Goal: Information Seeking & Learning: Check status

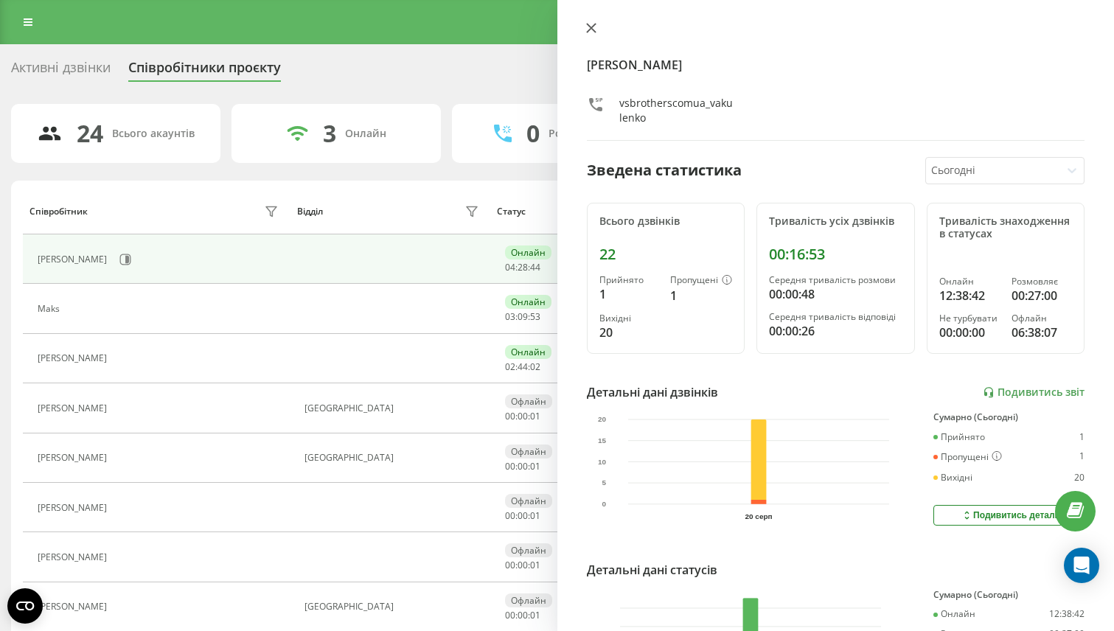
click at [589, 28] on icon at bounding box center [591, 28] width 10 height 10
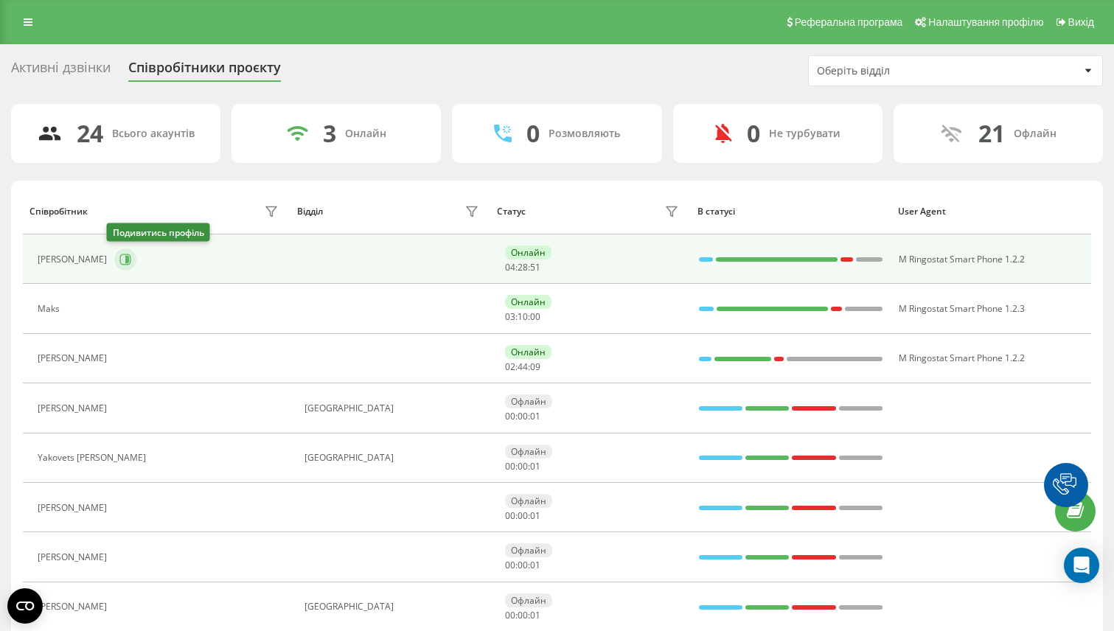
click at [119, 262] on icon at bounding box center [125, 260] width 12 height 12
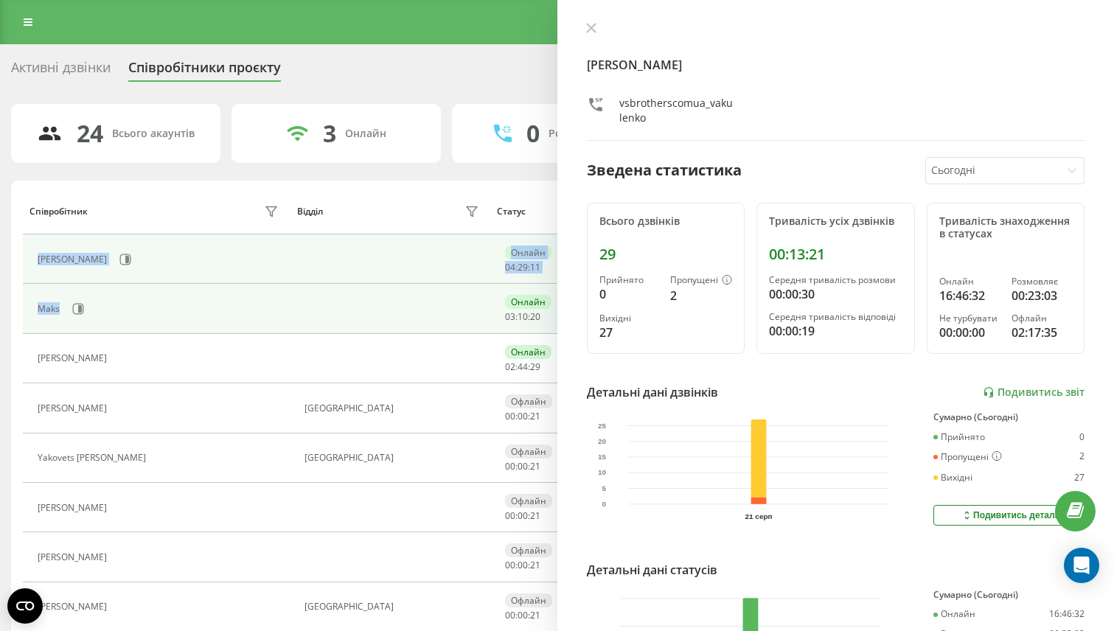
drag, startPoint x: 33, startPoint y: 243, endPoint x: 87, endPoint y: 330, distance: 102.3
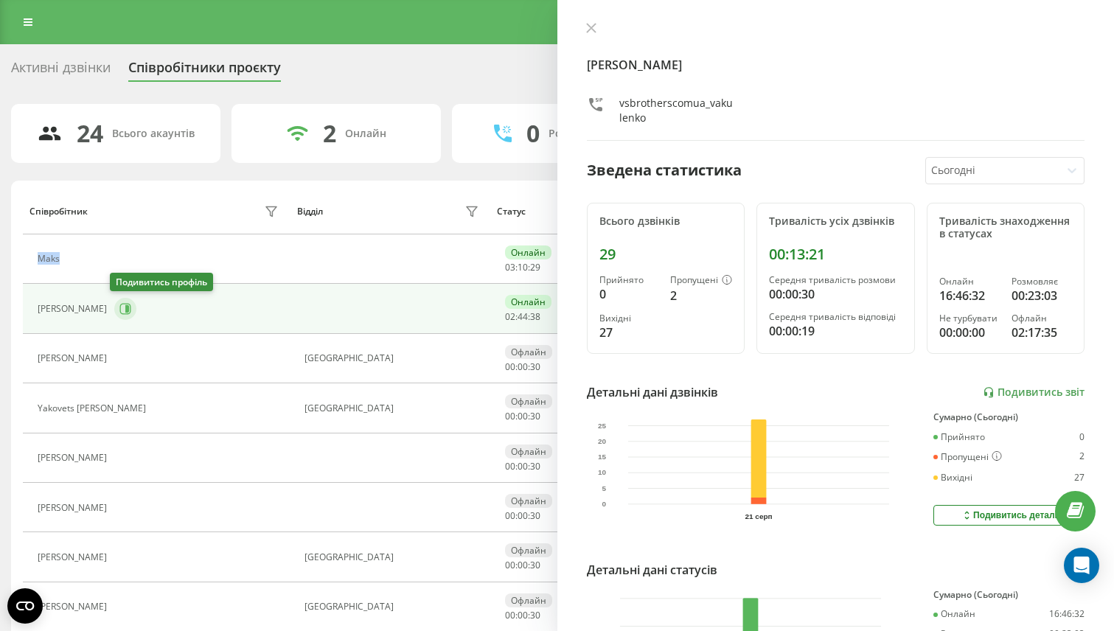
click at [119, 310] on icon at bounding box center [125, 309] width 12 height 12
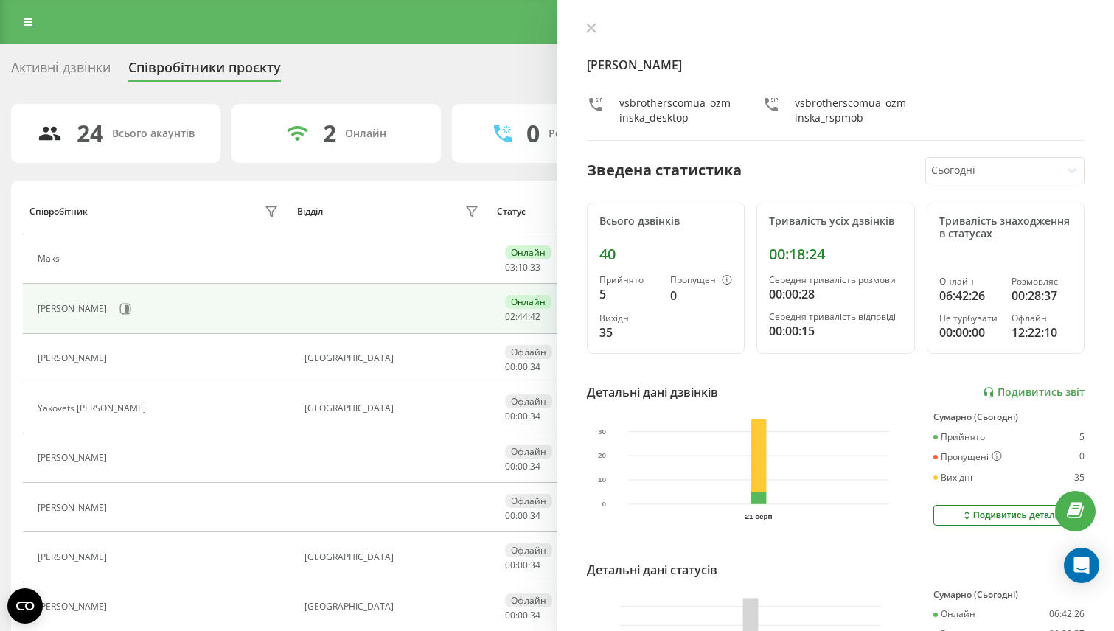
click at [599, 249] on div "40" at bounding box center [665, 255] width 133 height 18
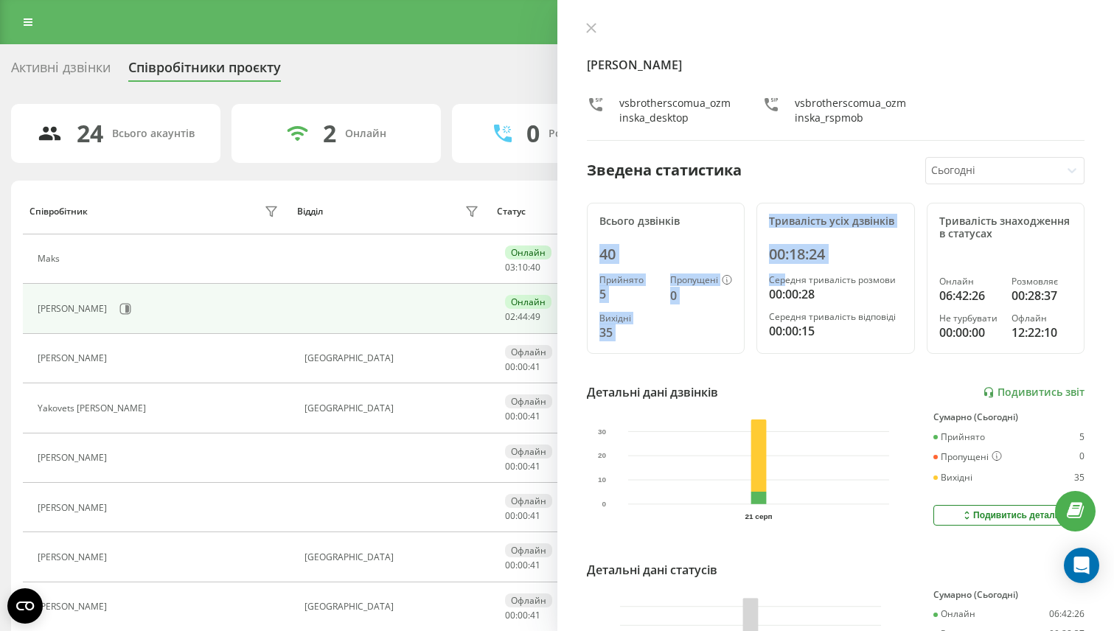
drag, startPoint x: 599, startPoint y: 254, endPoint x: 793, endPoint y: 275, distance: 194.3
click at [793, 275] on div "Всього дзвінків 40 Прийнято 5 Пропущені 0 Вихідні 35 Тривалість усіх дзвінків 0…" at bounding box center [836, 279] width 498 height 152
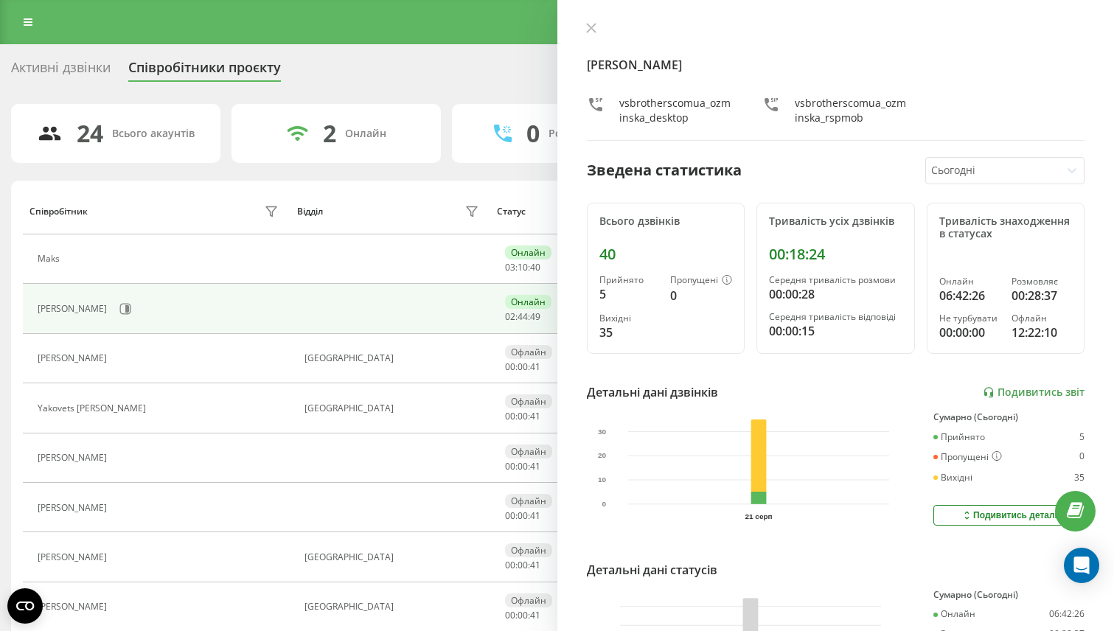
click at [796, 278] on div "Середня тривалість розмови" at bounding box center [835, 280] width 133 height 10
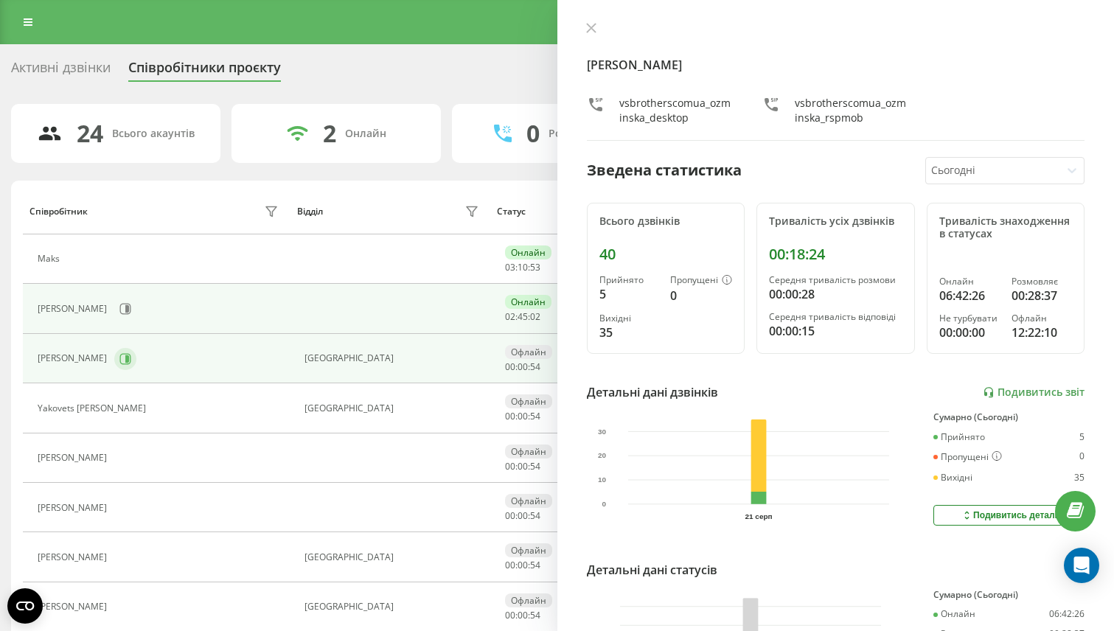
click at [136, 364] on button at bounding box center [125, 359] width 22 height 22
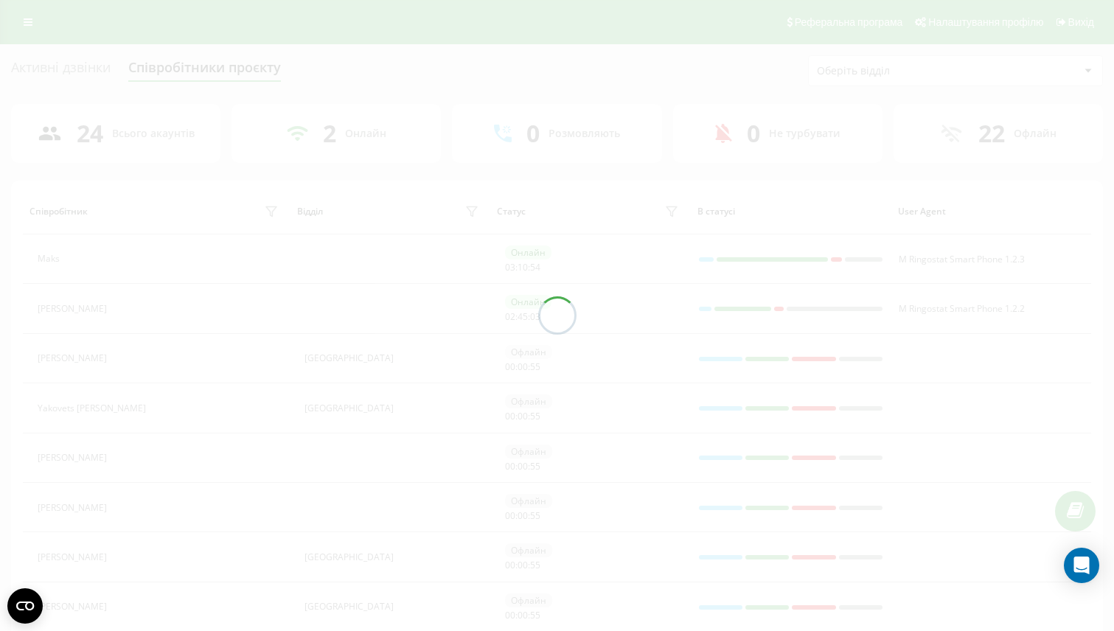
click at [81, 291] on div at bounding box center [557, 315] width 1114 height 631
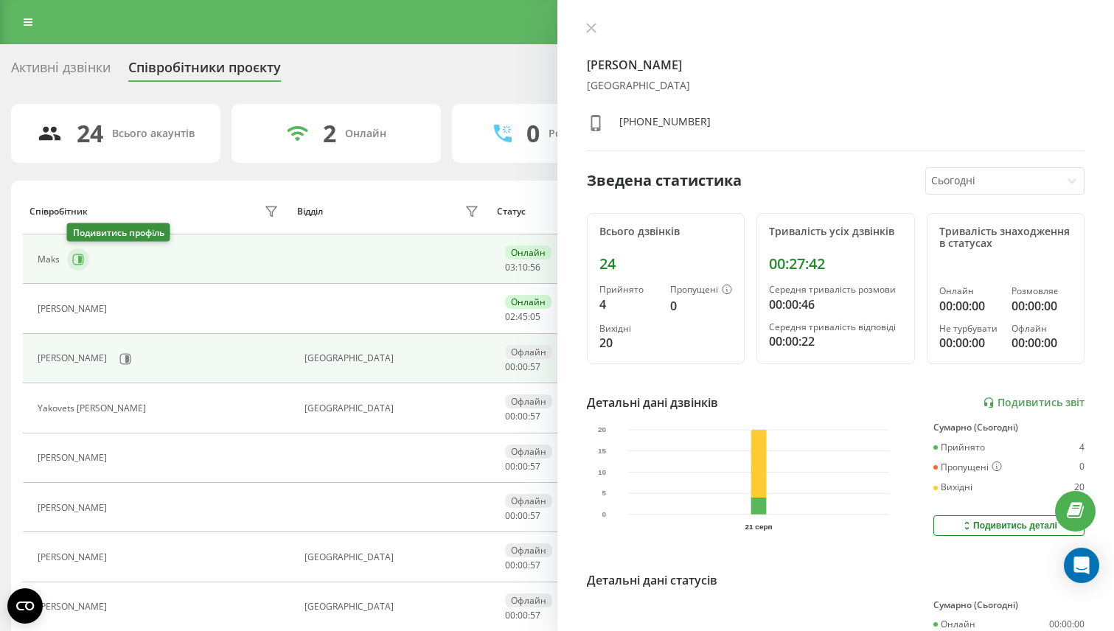
click at [80, 260] on icon at bounding box center [80, 259] width 4 height 7
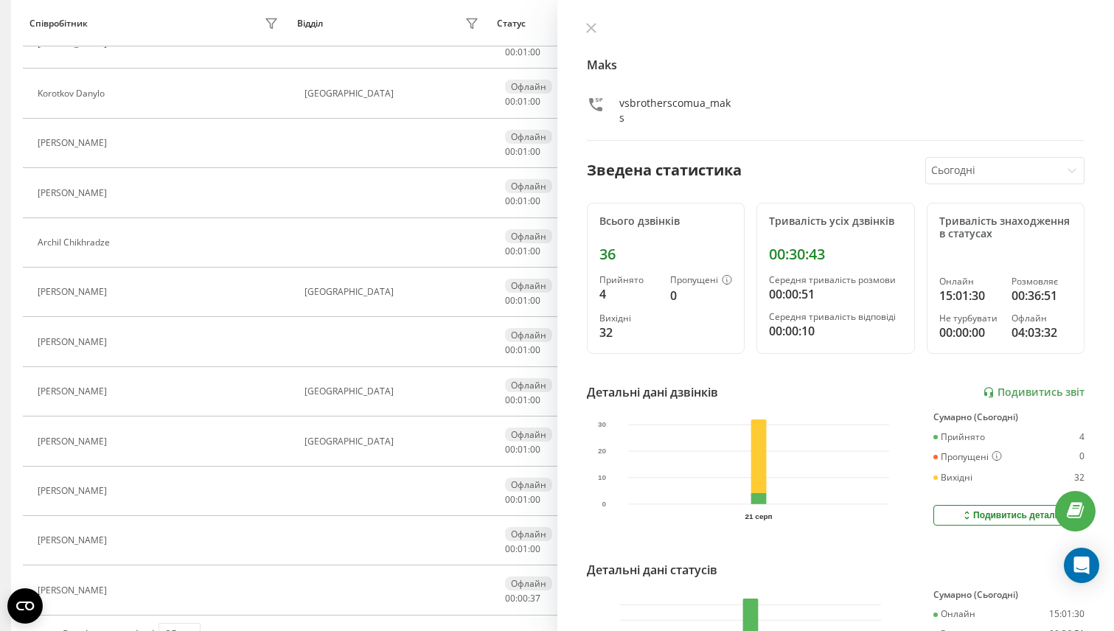
scroll to position [851, 0]
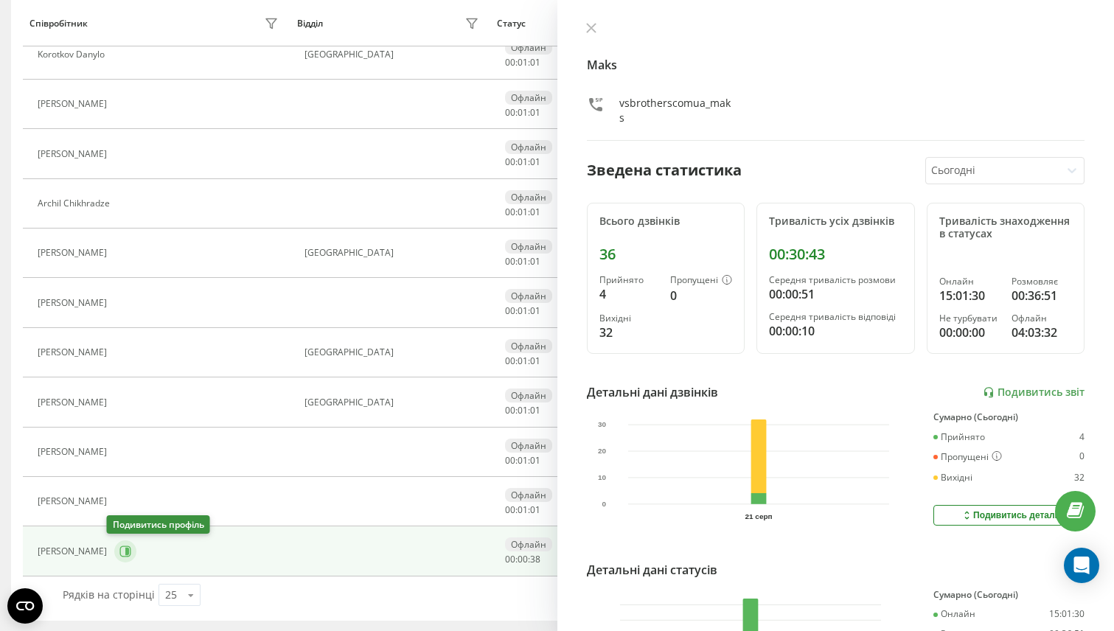
click at [114, 557] on button at bounding box center [125, 551] width 22 height 22
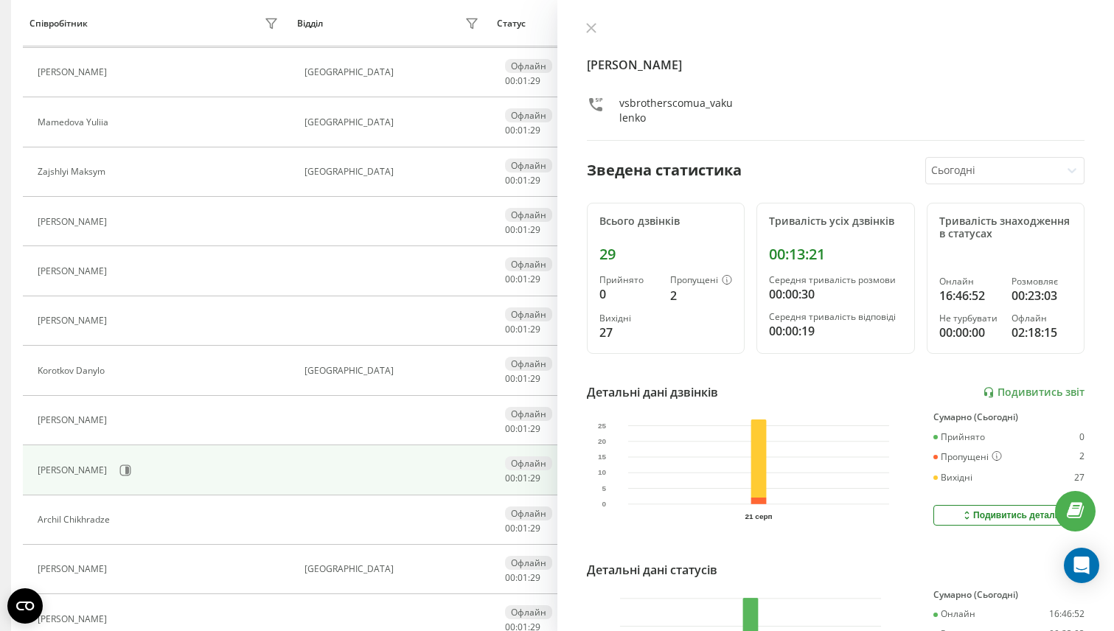
scroll to position [467, 0]
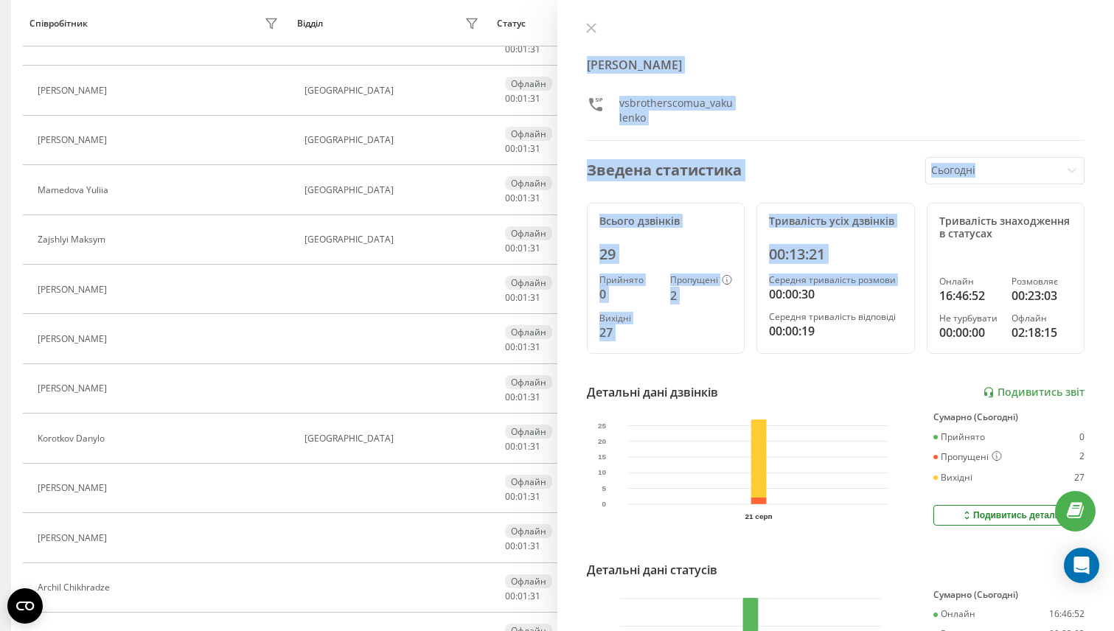
drag, startPoint x: 573, startPoint y: 18, endPoint x: 772, endPoint y: 313, distance: 356.4
click at [772, 313] on div "[PERSON_NAME] vsbrotherscomua_vakulenko Зведена статистика Сьогодні Всього дзві…" at bounding box center [835, 315] width 557 height 631
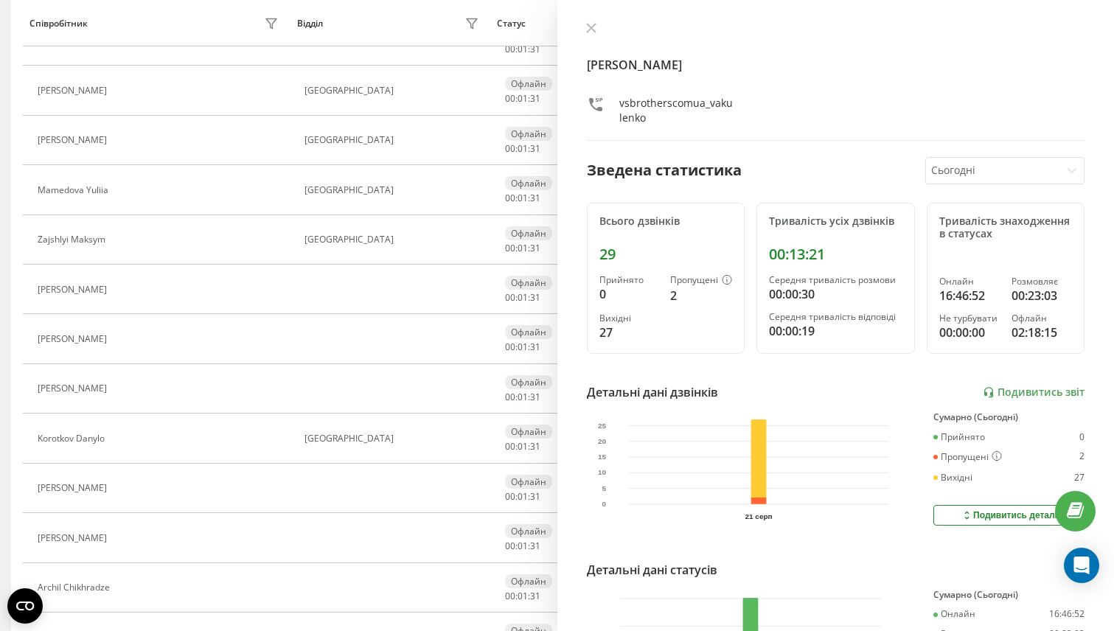
click at [853, 413] on icon "[DATE] 0 5 10 15 20 25" at bounding box center [744, 465] width 292 height 107
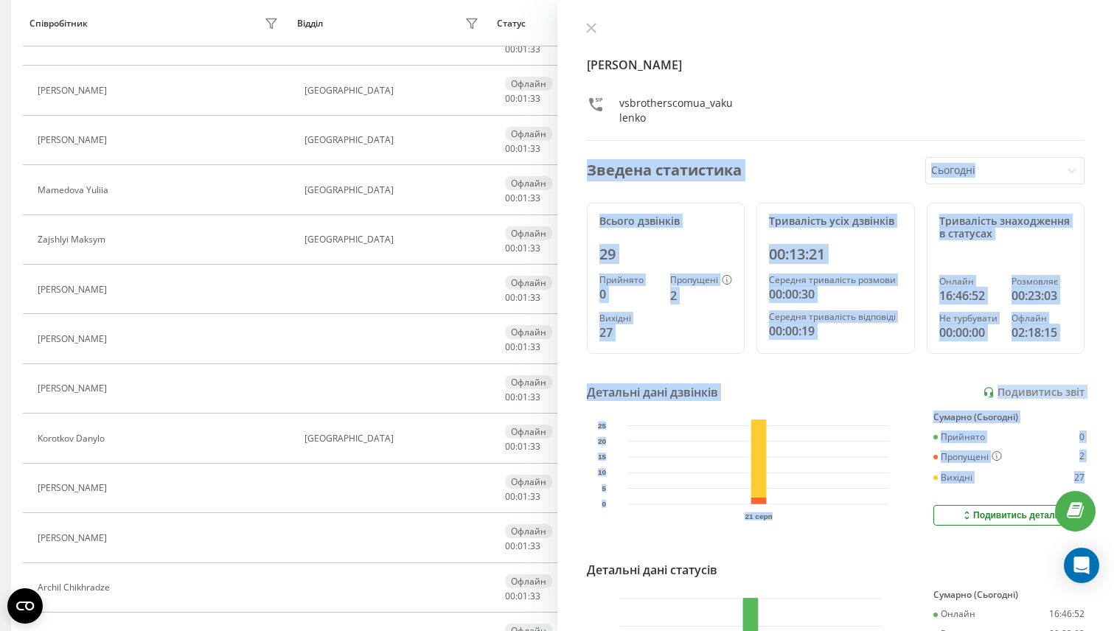
drag, startPoint x: 1100, startPoint y: 504, endPoint x: 723, endPoint y: 139, distance: 525.1
click at [726, 141] on div "[PERSON_NAME] vsbrotherscomua_vakulenko Зведена статистика Сьогодні Всього дзві…" at bounding box center [835, 315] width 557 height 631
drag, startPoint x: 580, startPoint y: 47, endPoint x: 975, endPoint y: 459, distance: 570.5
click at [975, 459] on div "[PERSON_NAME] vsbrotherscomua_vakulenko Зведена статистика Сьогодні Всього дзві…" at bounding box center [835, 315] width 557 height 631
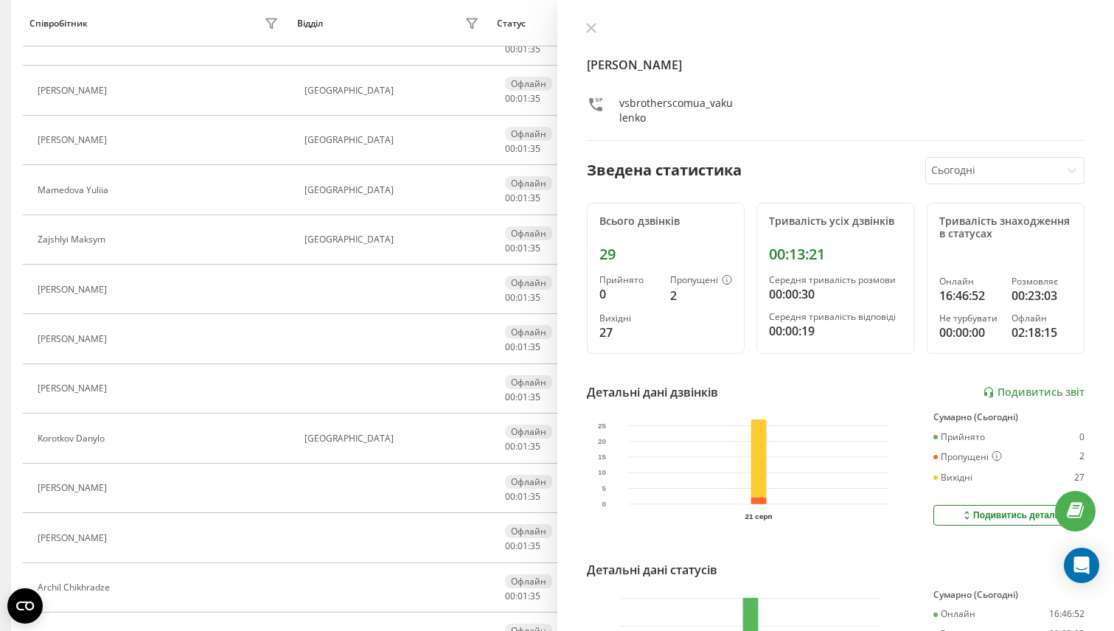
click at [984, 494] on div "Сумарно (Сьогодні) Прийнято 0 Пропущені 2 Вихідні 27" at bounding box center [1008, 458] width 151 height 93
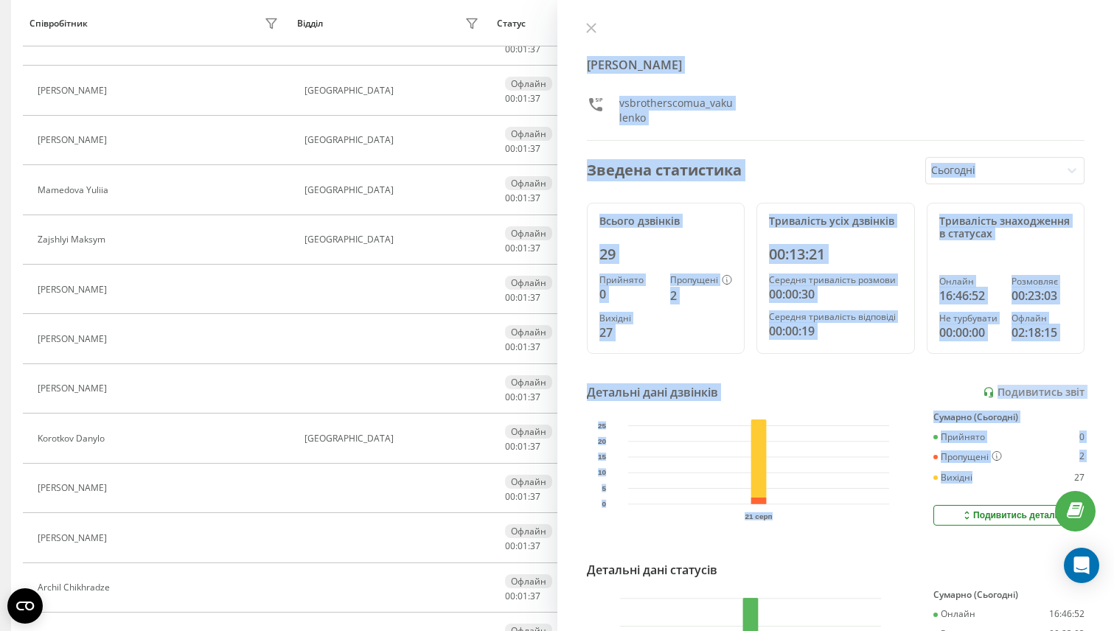
drag, startPoint x: 580, startPoint y: 60, endPoint x: 975, endPoint y: 486, distance: 580.7
click at [975, 486] on div "[PERSON_NAME] vsbrotherscomua_vakulenko Зведена статистика Сьогодні Всього дзві…" at bounding box center [835, 315] width 557 height 631
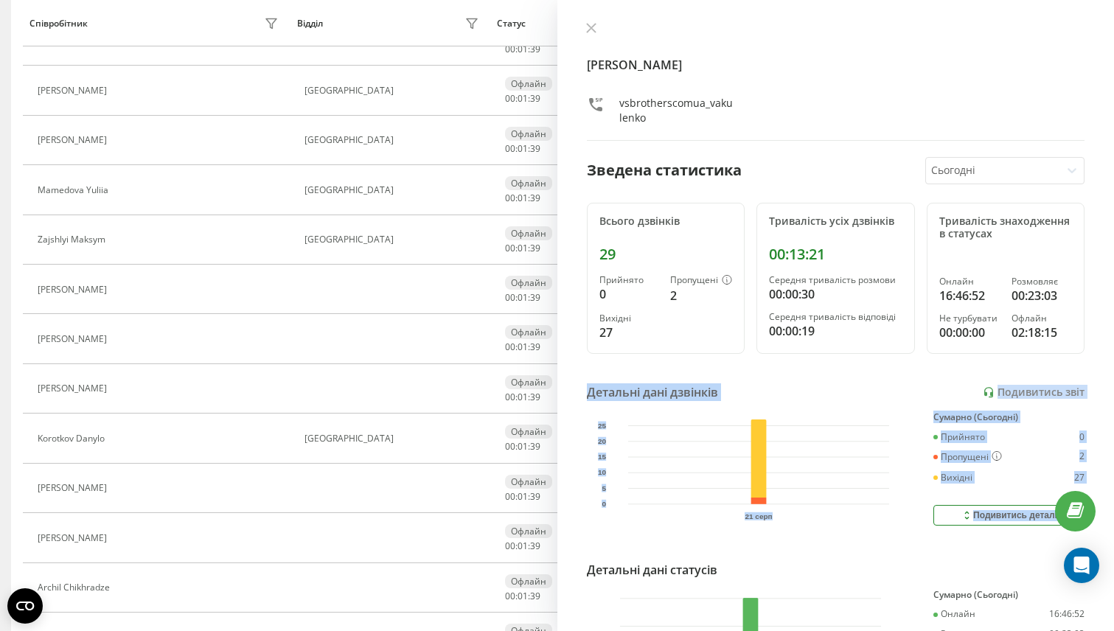
drag, startPoint x: 1102, startPoint y: 551, endPoint x: 740, endPoint y: 347, distance: 414.7
click at [740, 349] on div "[PERSON_NAME] vsbrotherscomua_vakulenko Зведена статистика Сьогодні Всього дзві…" at bounding box center [835, 315] width 557 height 631
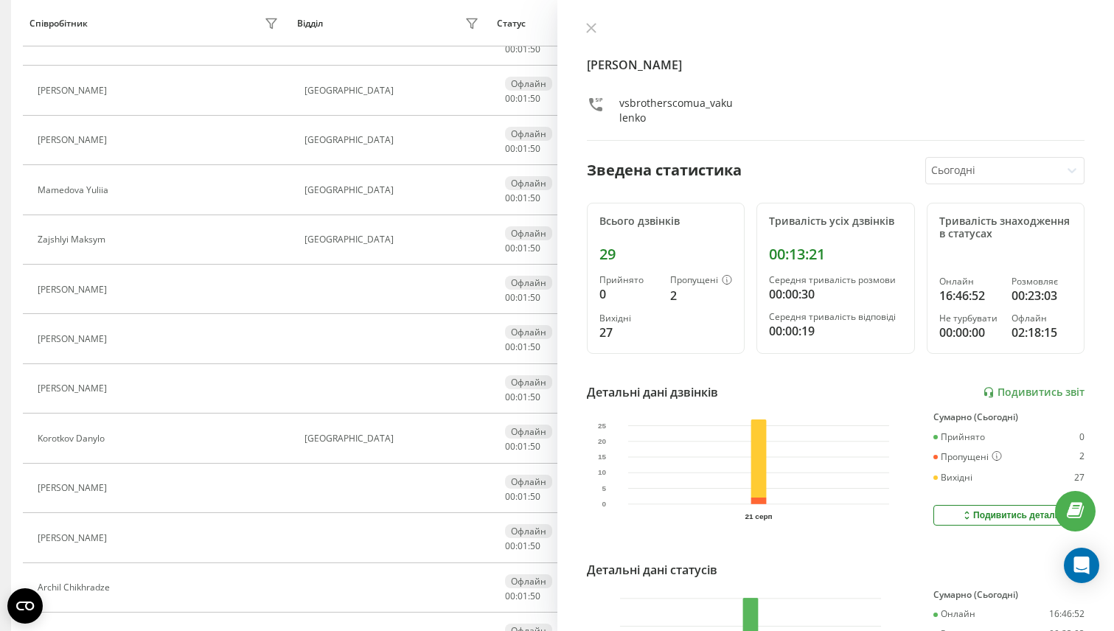
click at [587, 260] on div "Всього дзвінків 29 Прийнято 0 Пропущені 2 Вихідні 27" at bounding box center [666, 279] width 159 height 152
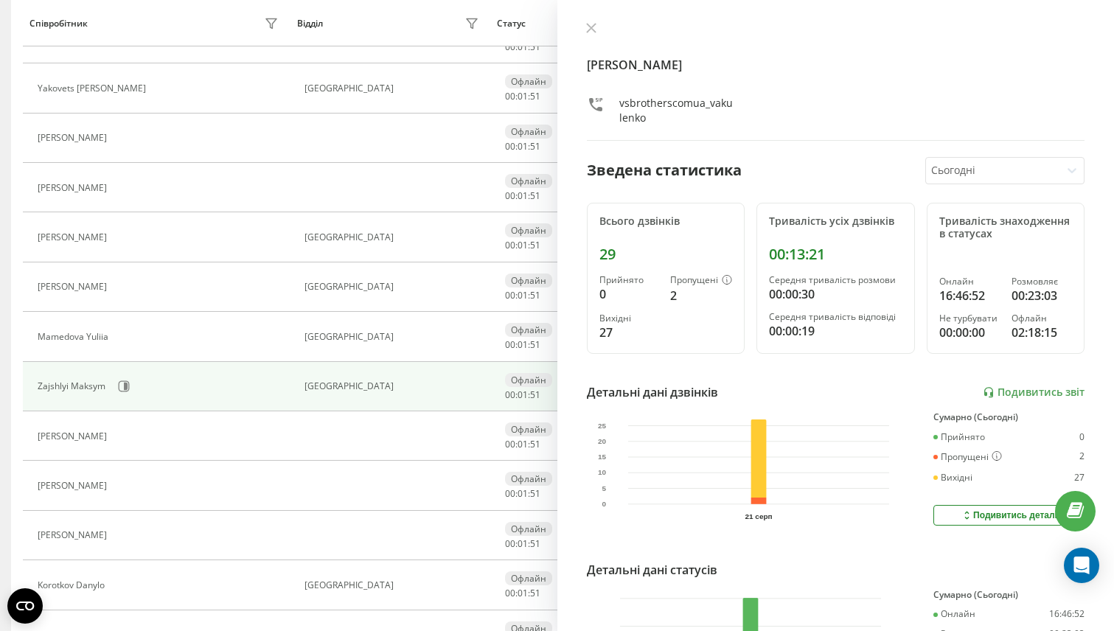
scroll to position [126, 0]
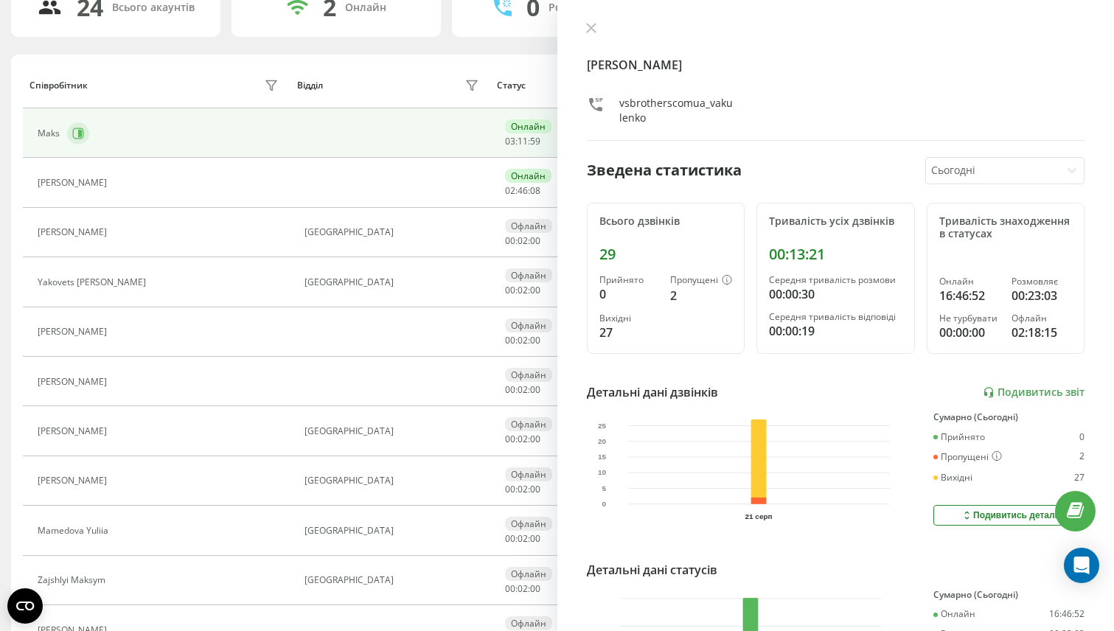
click at [78, 136] on icon at bounding box center [80, 133] width 4 height 7
click at [82, 140] on button at bounding box center [78, 133] width 22 height 22
click at [77, 135] on icon at bounding box center [78, 134] width 12 height 12
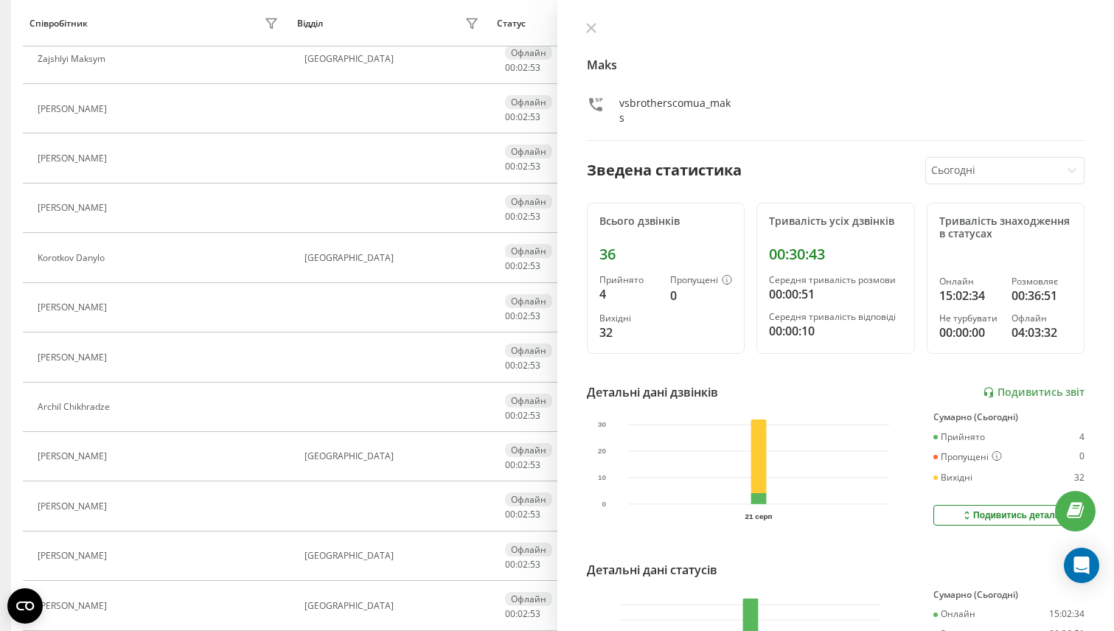
scroll to position [697, 0]
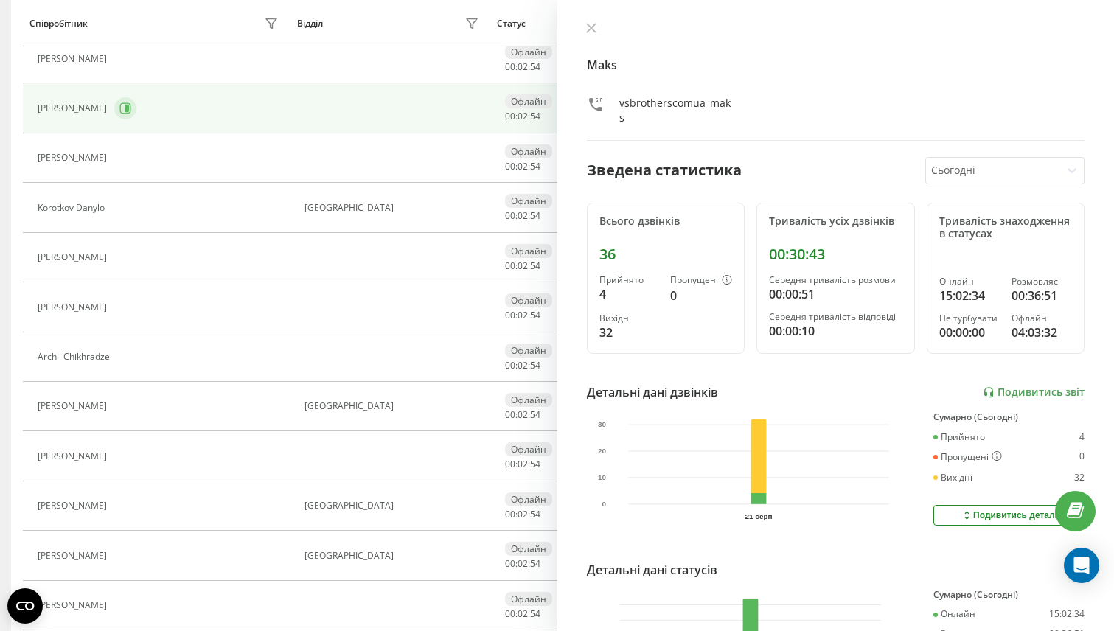
click at [123, 118] on button at bounding box center [125, 108] width 22 height 22
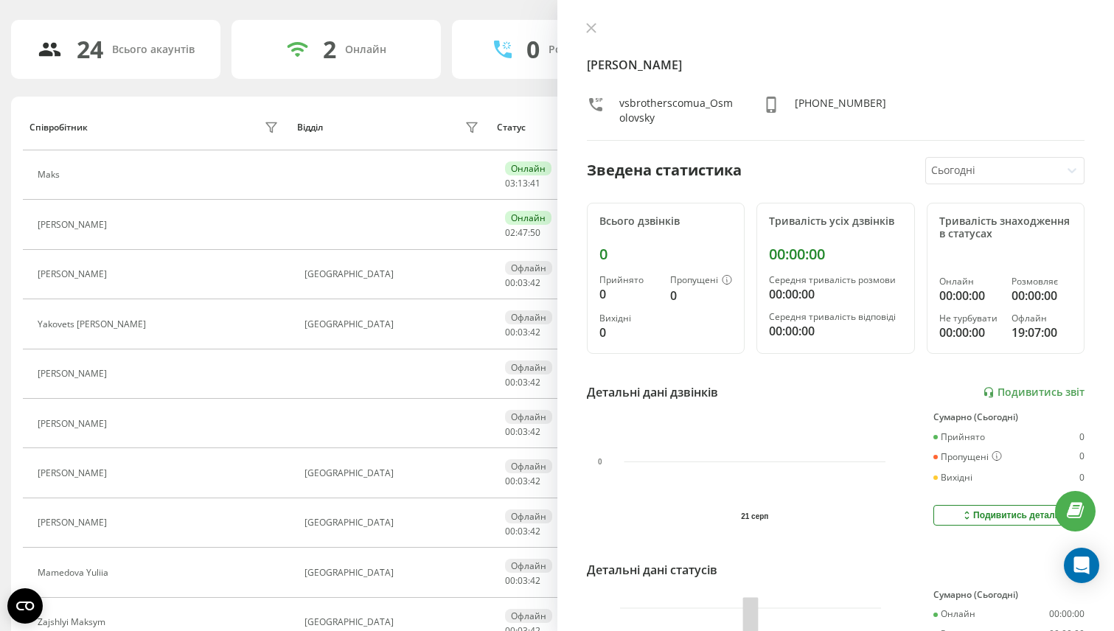
scroll to position [154, 0]
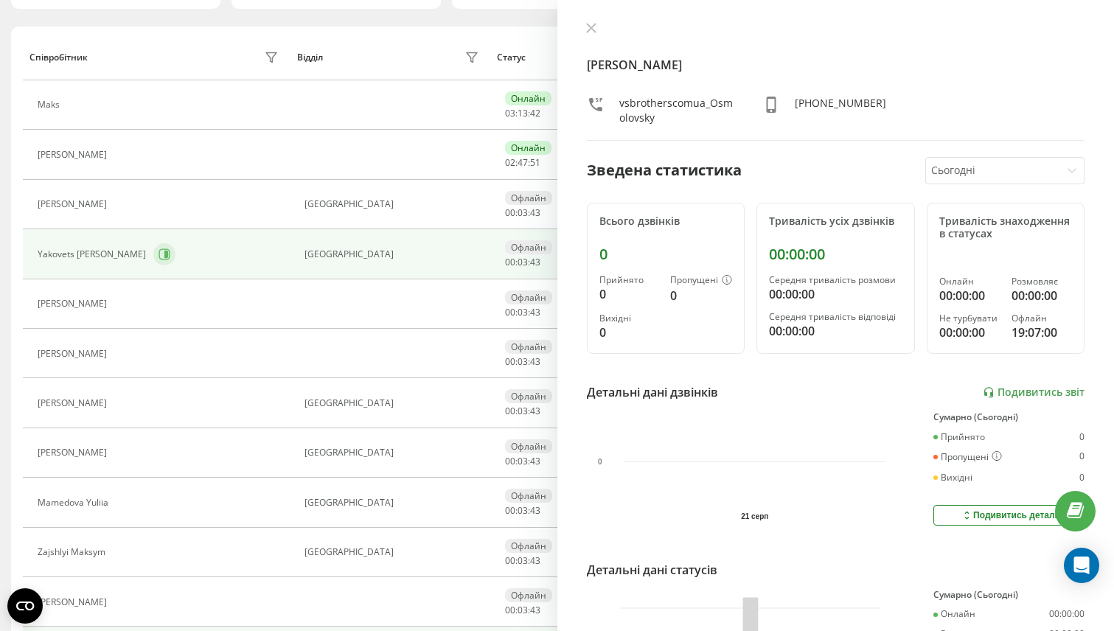
click at [159, 252] on icon at bounding box center [164, 253] width 11 height 11
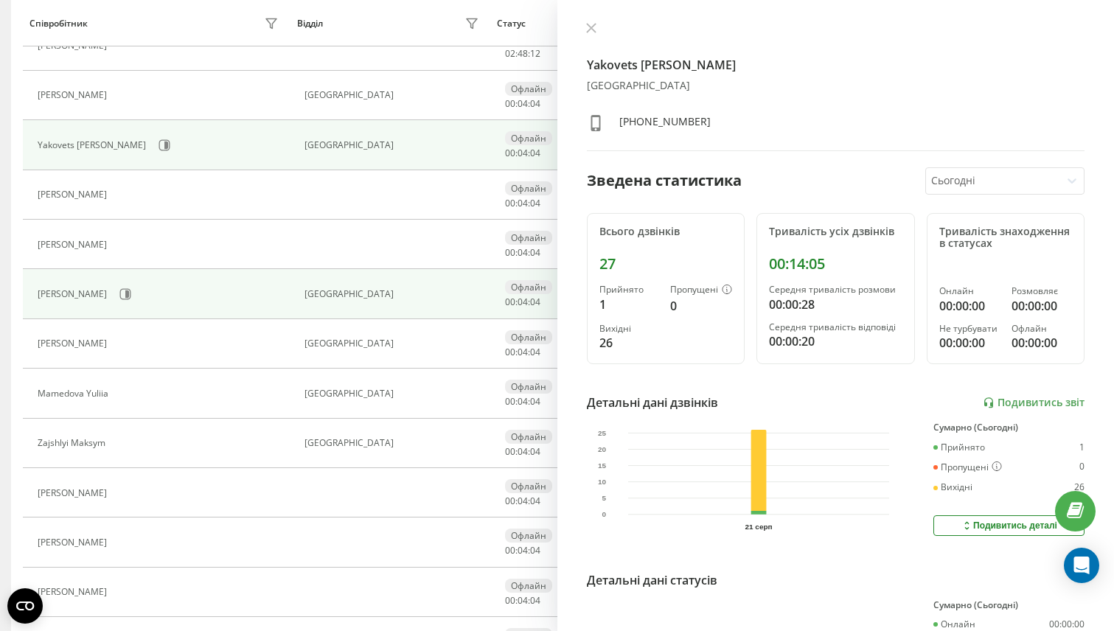
scroll to position [271, 0]
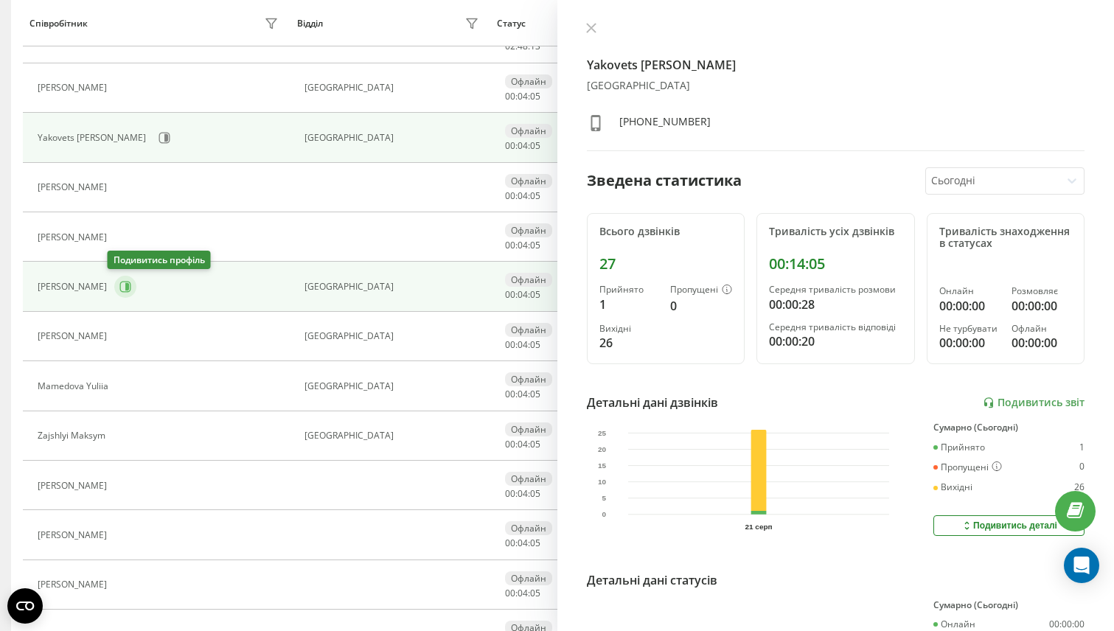
click at [117, 294] on button at bounding box center [125, 287] width 22 height 22
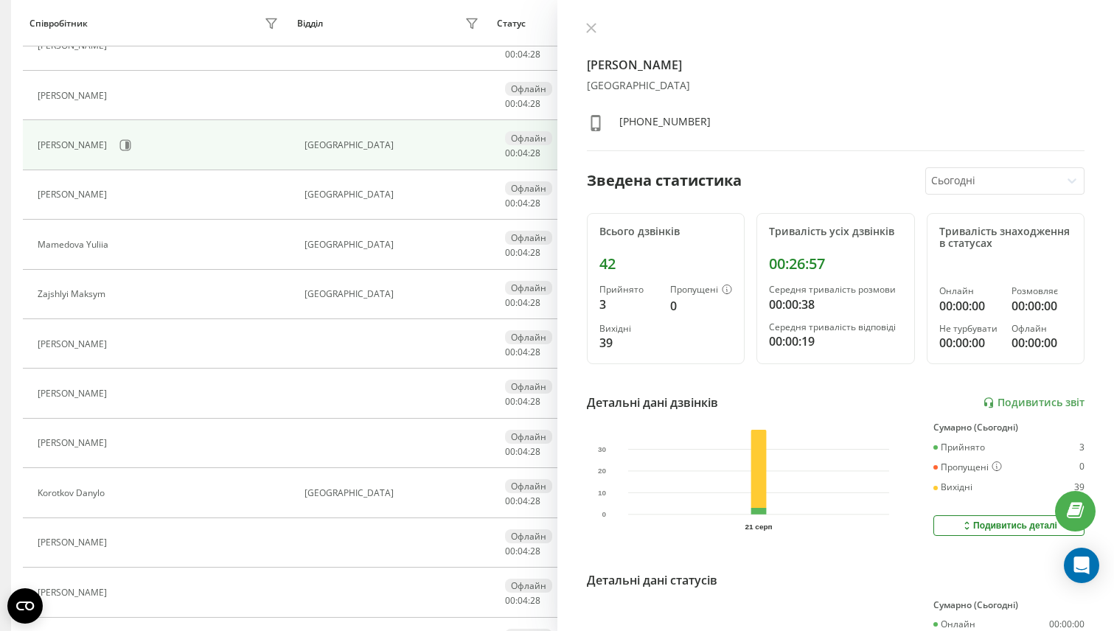
scroll to position [506, 0]
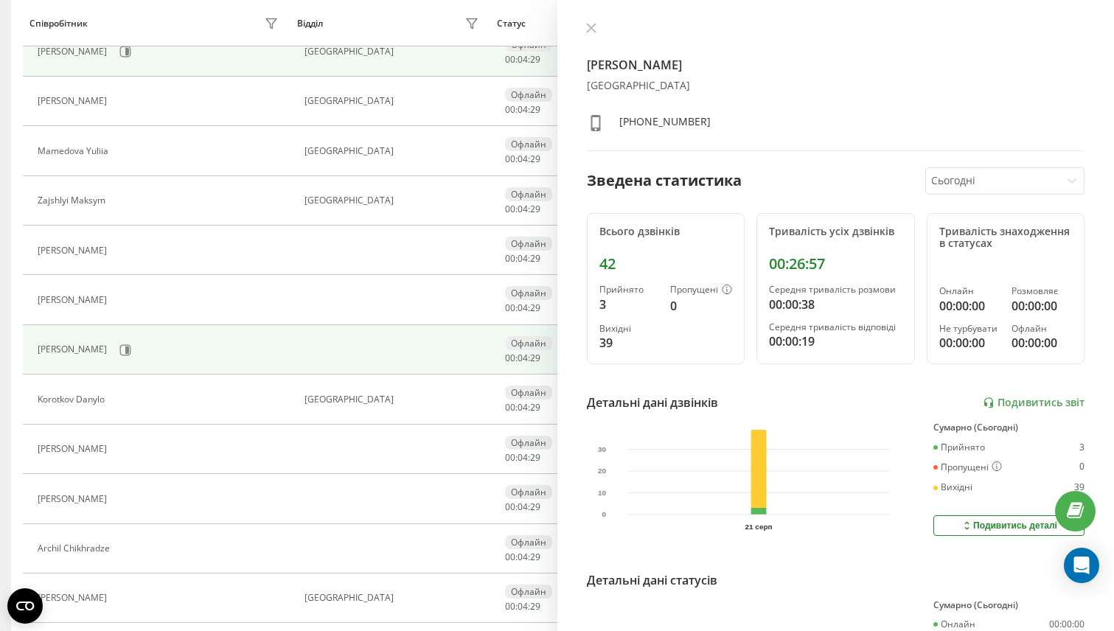
click at [137, 358] on div "[PERSON_NAME]" at bounding box center [160, 350] width 244 height 25
click at [129, 349] on icon at bounding box center [127, 349] width 4 height 7
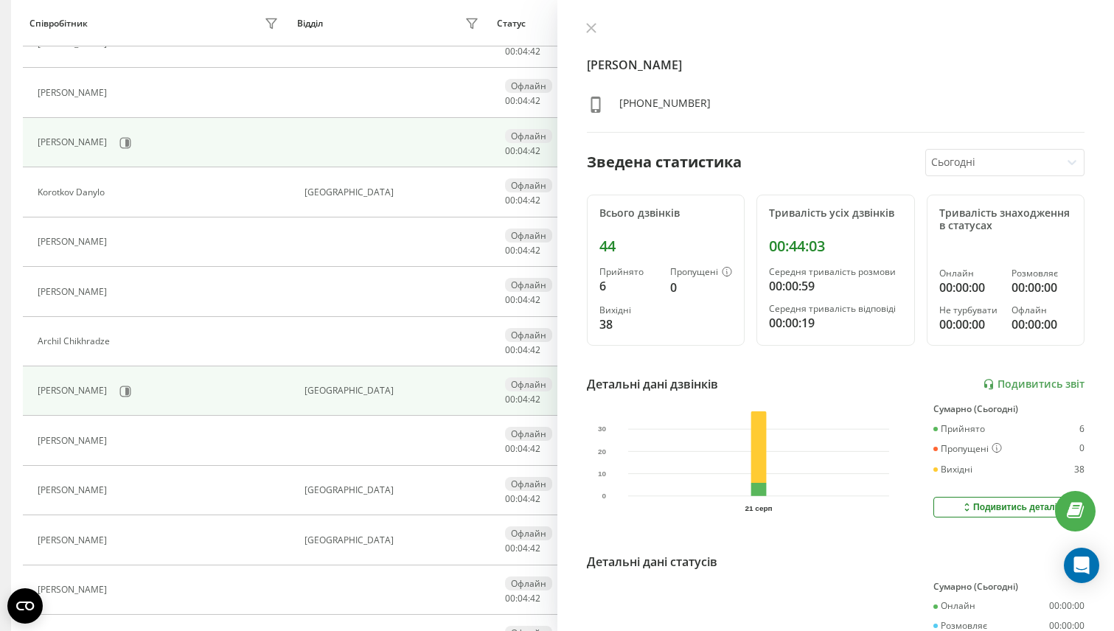
scroll to position [745, 0]
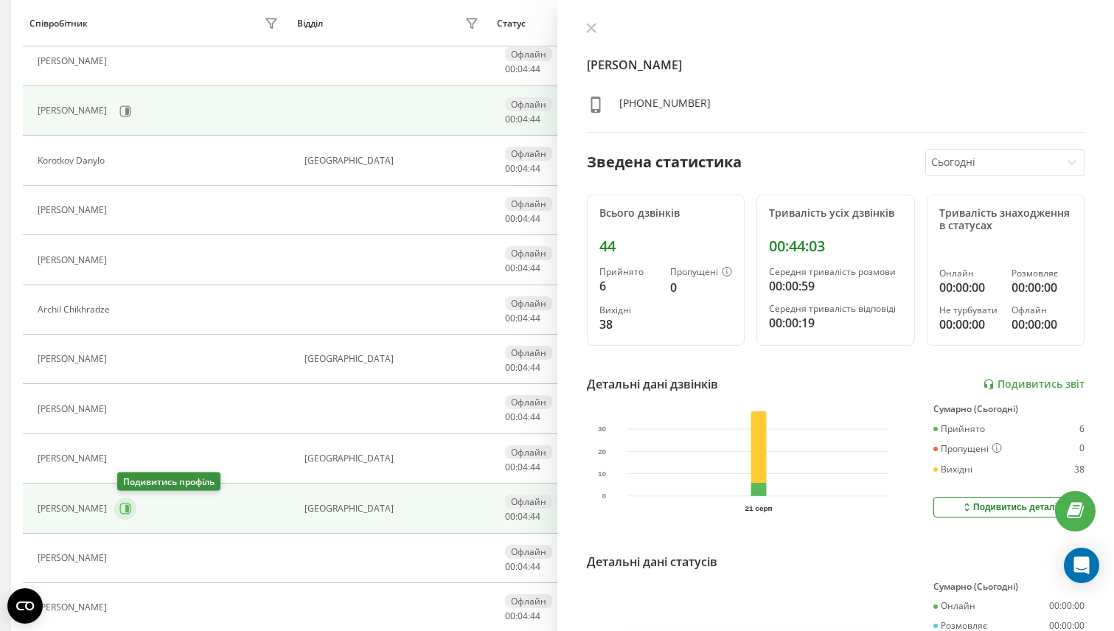
click at [135, 507] on button at bounding box center [125, 509] width 22 height 22
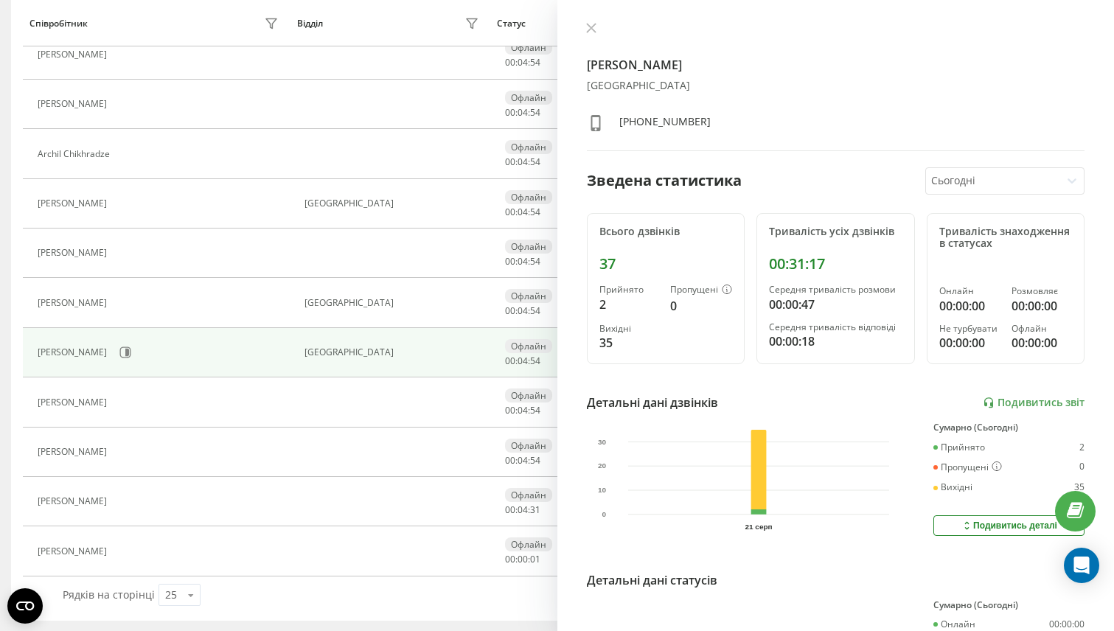
scroll to position [801, 0]
